Goal: Register for event/course

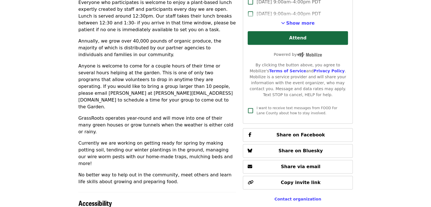
scroll to position [236, 0]
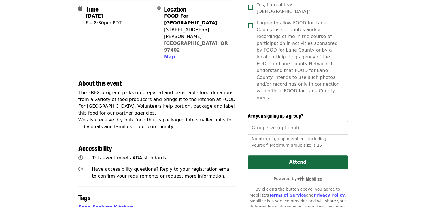
scroll to position [42, 0]
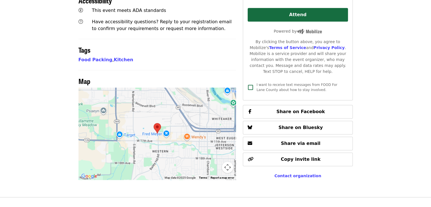
scroll to position [142, 0]
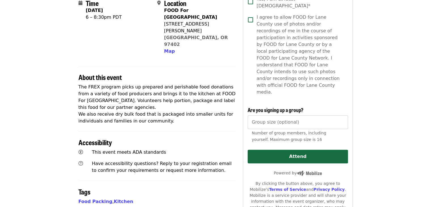
drag, startPoint x: 56, startPoint y: 93, endPoint x: 39, endPoint y: 87, distance: 18.3
click at [39, 87] on article "Food Rescue Express - September Volunteer Shift Time [DATE] 6 – 8:30pm PDT Loca…" at bounding box center [215, 110] width 431 height 455
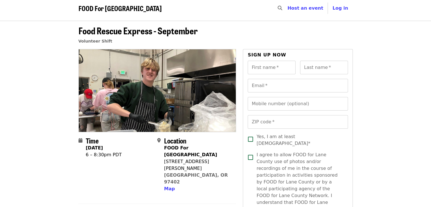
scroll to position [0, 0]
